Goal: Task Accomplishment & Management: Complete application form

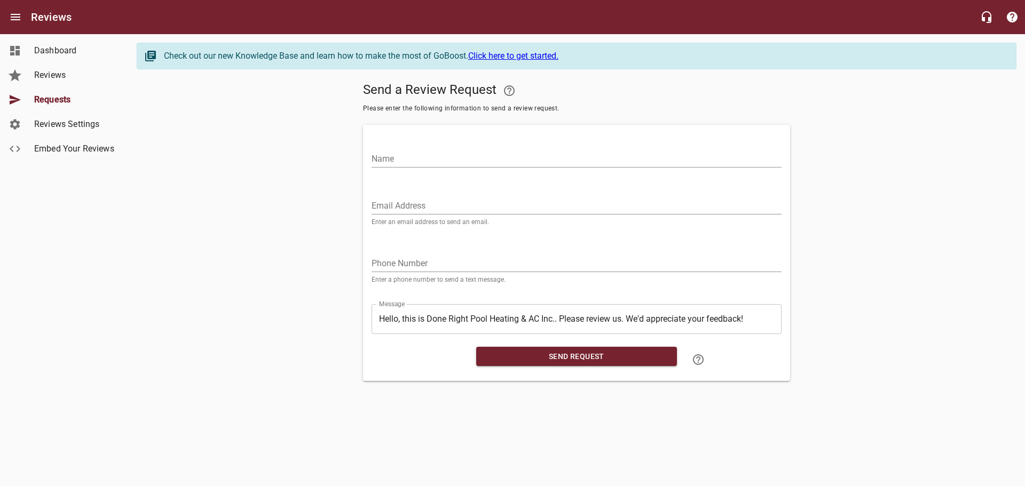
click at [472, 160] on input "Name" at bounding box center [577, 159] width 410 height 17
type input "[PERSON_NAME]"
drag, startPoint x: 502, startPoint y: 210, endPoint x: 495, endPoint y: 215, distance: 8.2
click at [502, 210] on input "Email Address" at bounding box center [577, 206] width 410 height 17
paste input "[EMAIL_ADDRESS][DOMAIN_NAME]"
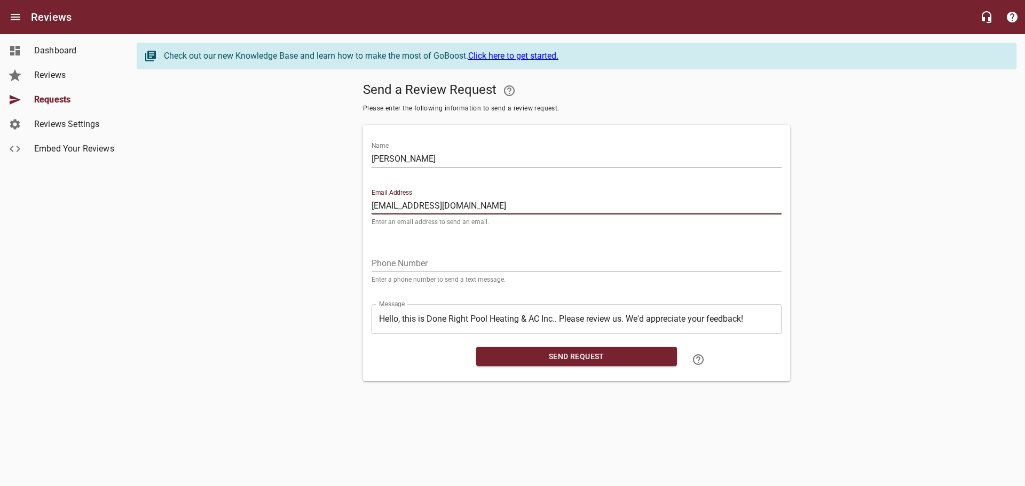
type input "[EMAIL_ADDRESS][DOMAIN_NAME]"
click at [517, 258] on input "tel" at bounding box center [577, 263] width 410 height 17
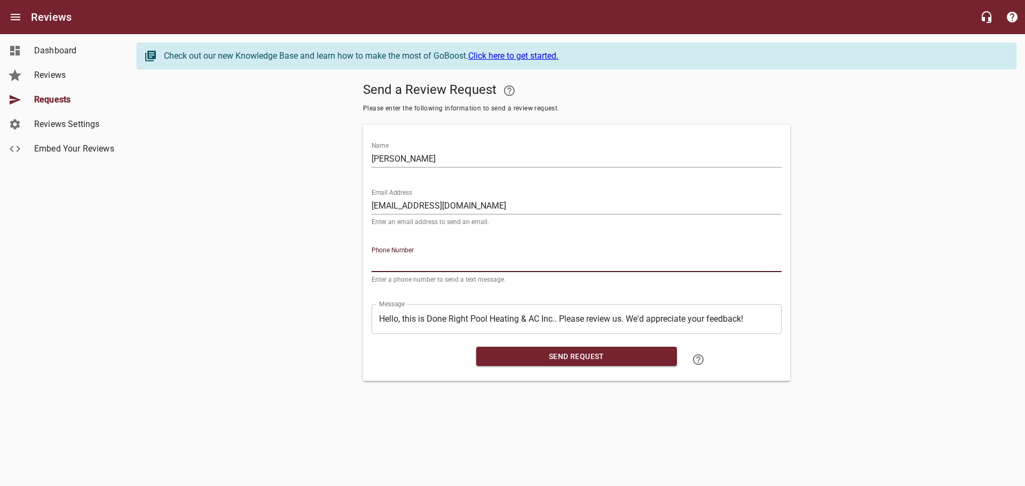
click at [432, 260] on input "tel" at bounding box center [577, 263] width 410 height 17
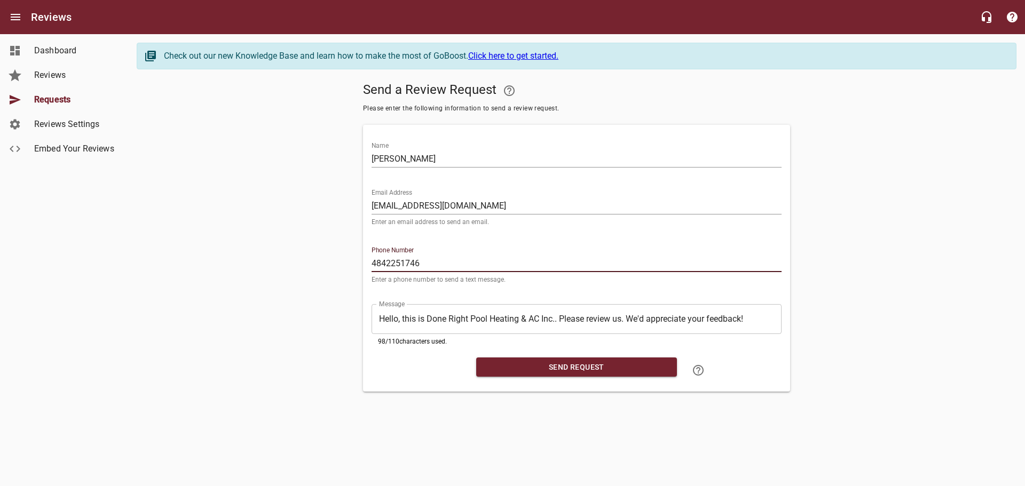
type input "4842251746"
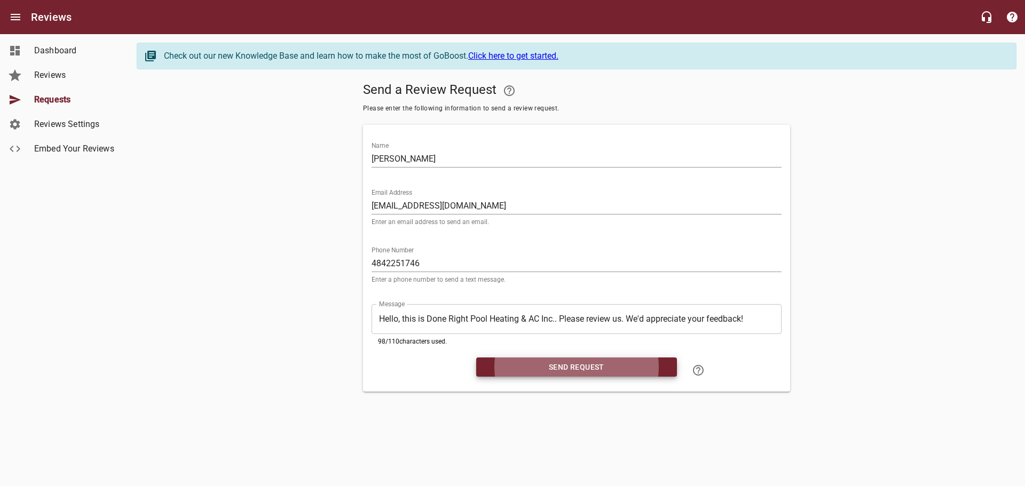
click at [476, 358] on button "Send Request" at bounding box center [576, 368] width 201 height 20
